Goal: Check status: Check status

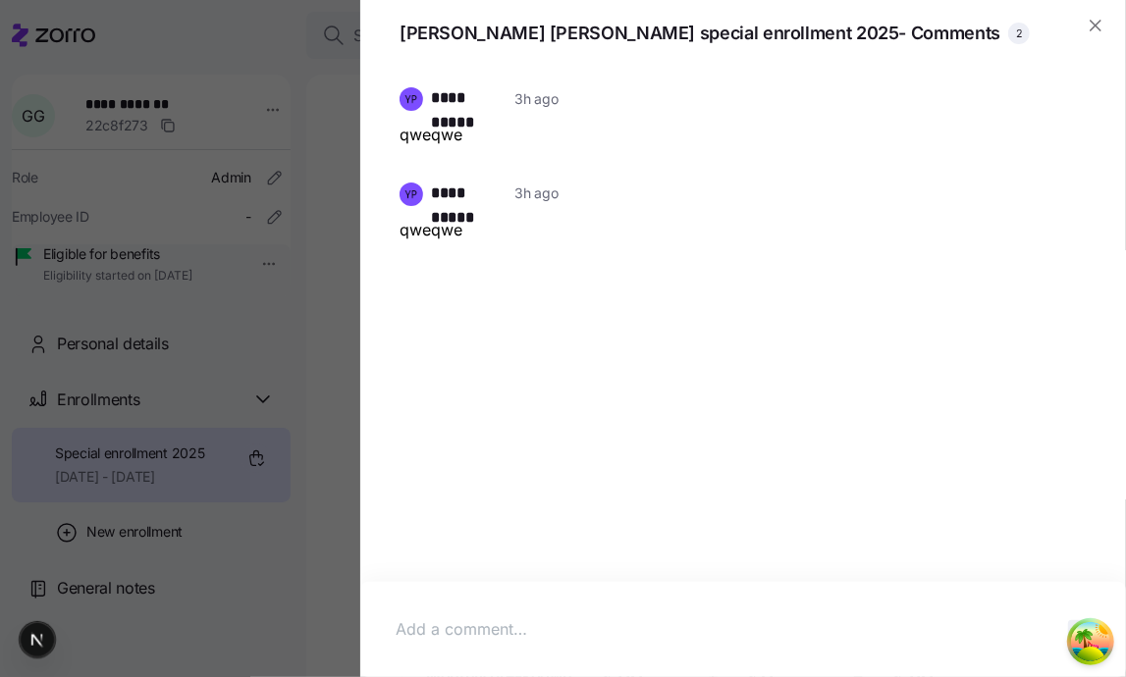
click at [258, 158] on div at bounding box center [563, 338] width 1126 height 677
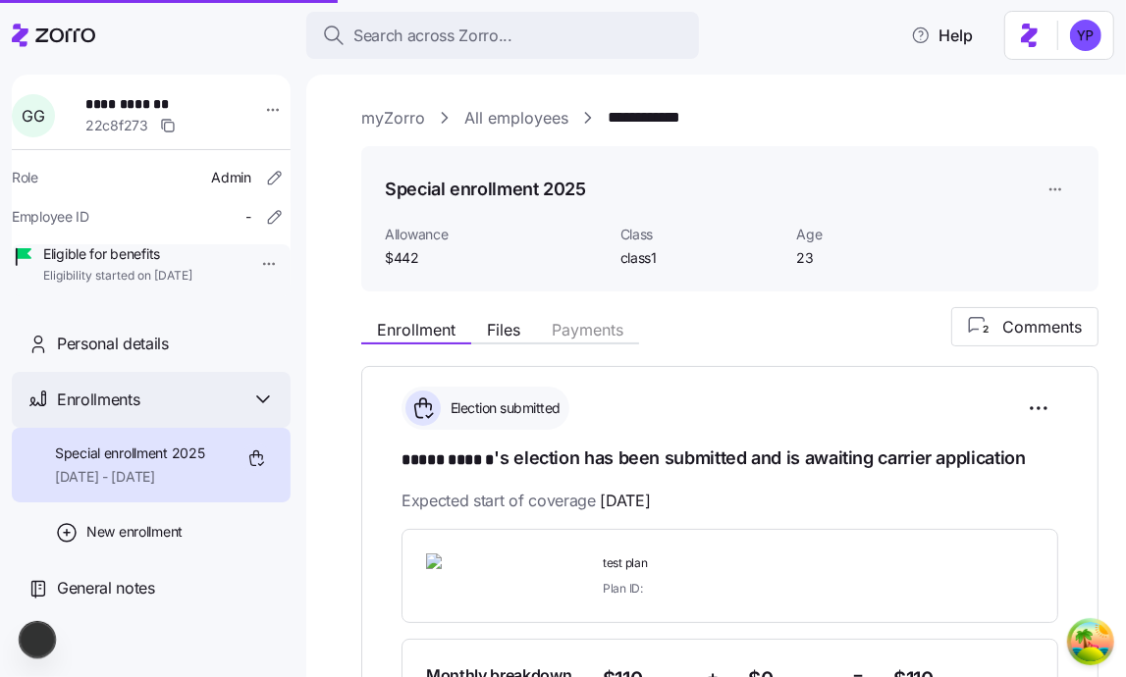
click at [225, 414] on div "Enrollments" at bounding box center [151, 400] width 279 height 56
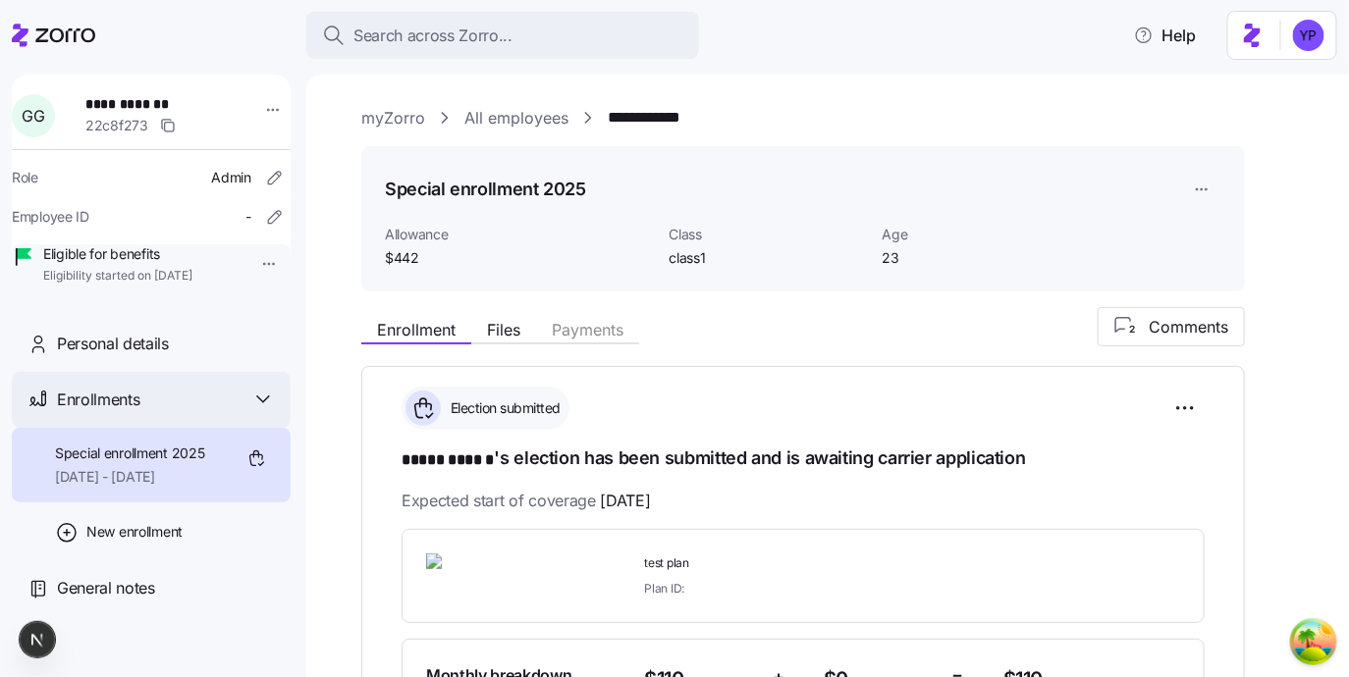
click at [286, 428] on div "Enrollments" at bounding box center [151, 400] width 279 height 56
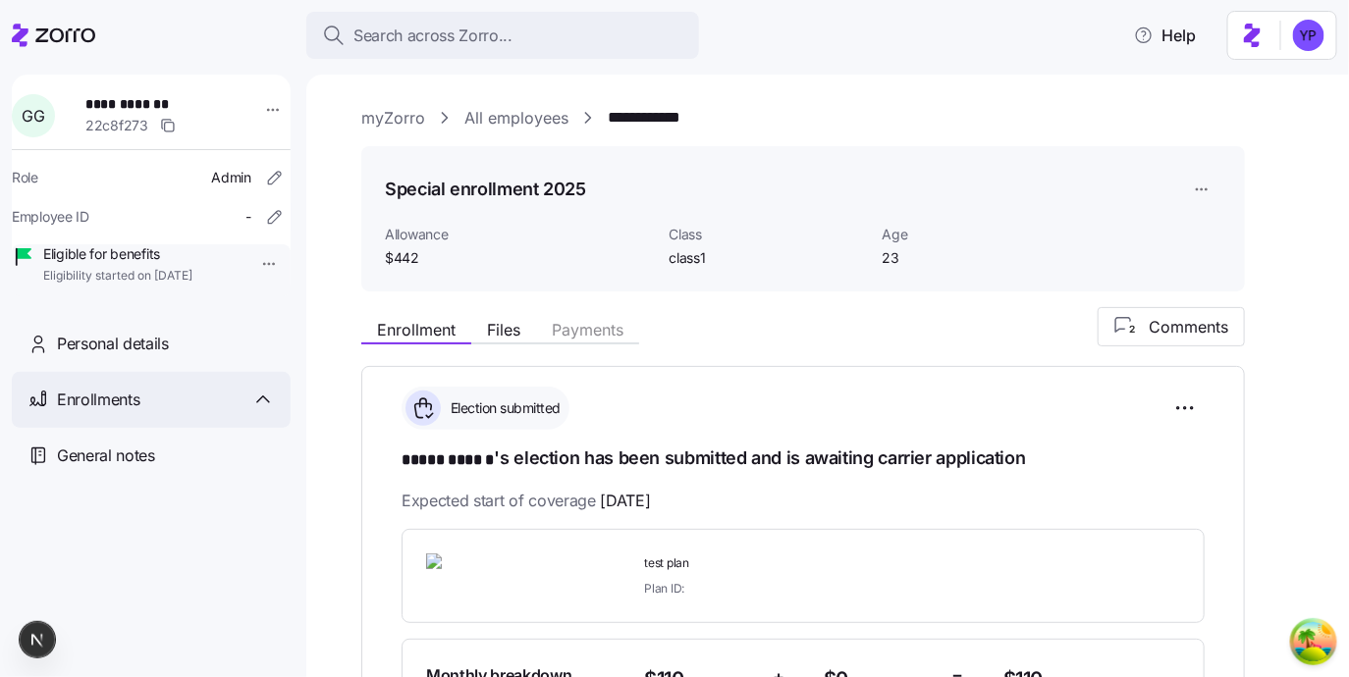
click at [248, 412] on div "Enrollments" at bounding box center [166, 400] width 218 height 25
